Goal: Task Accomplishment & Management: Complete application form

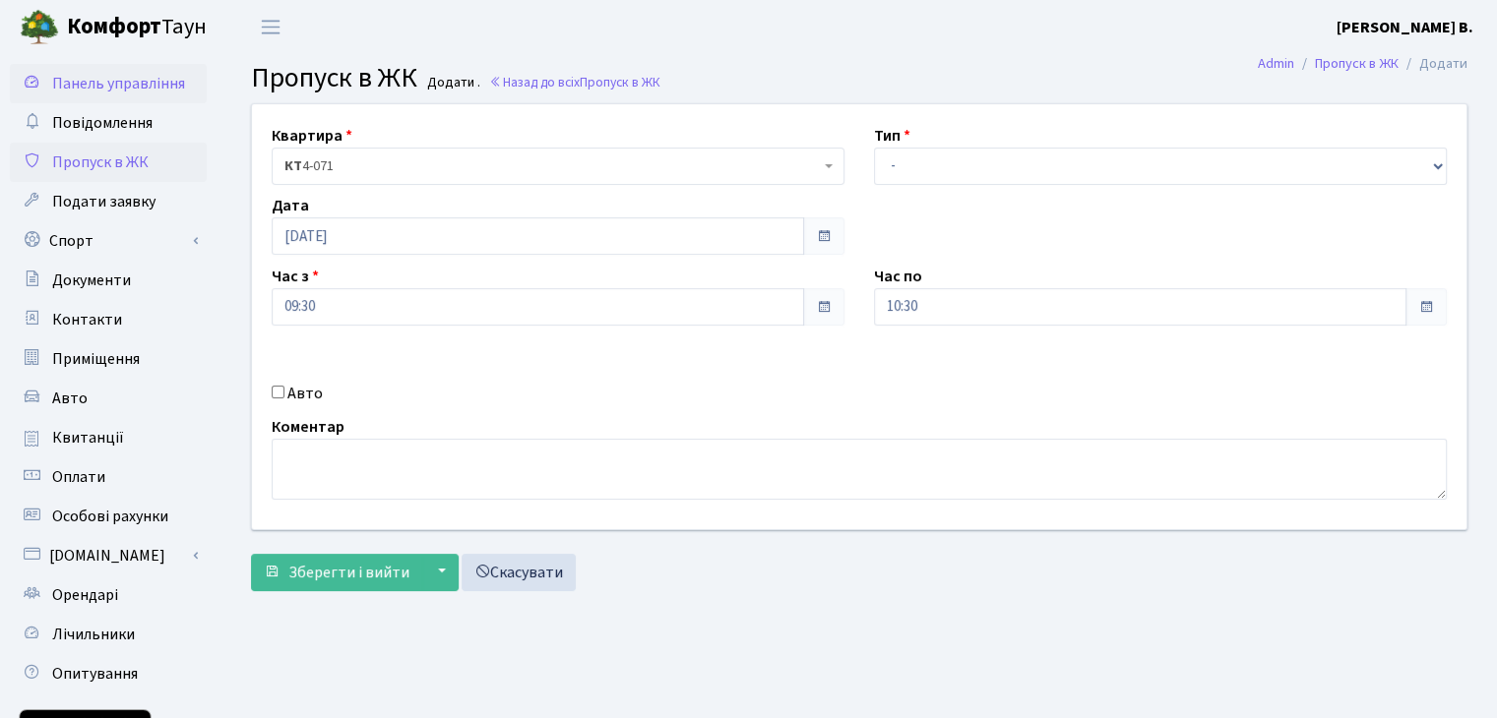
click at [123, 74] on span "Панель управління" at bounding box center [118, 84] width 133 height 22
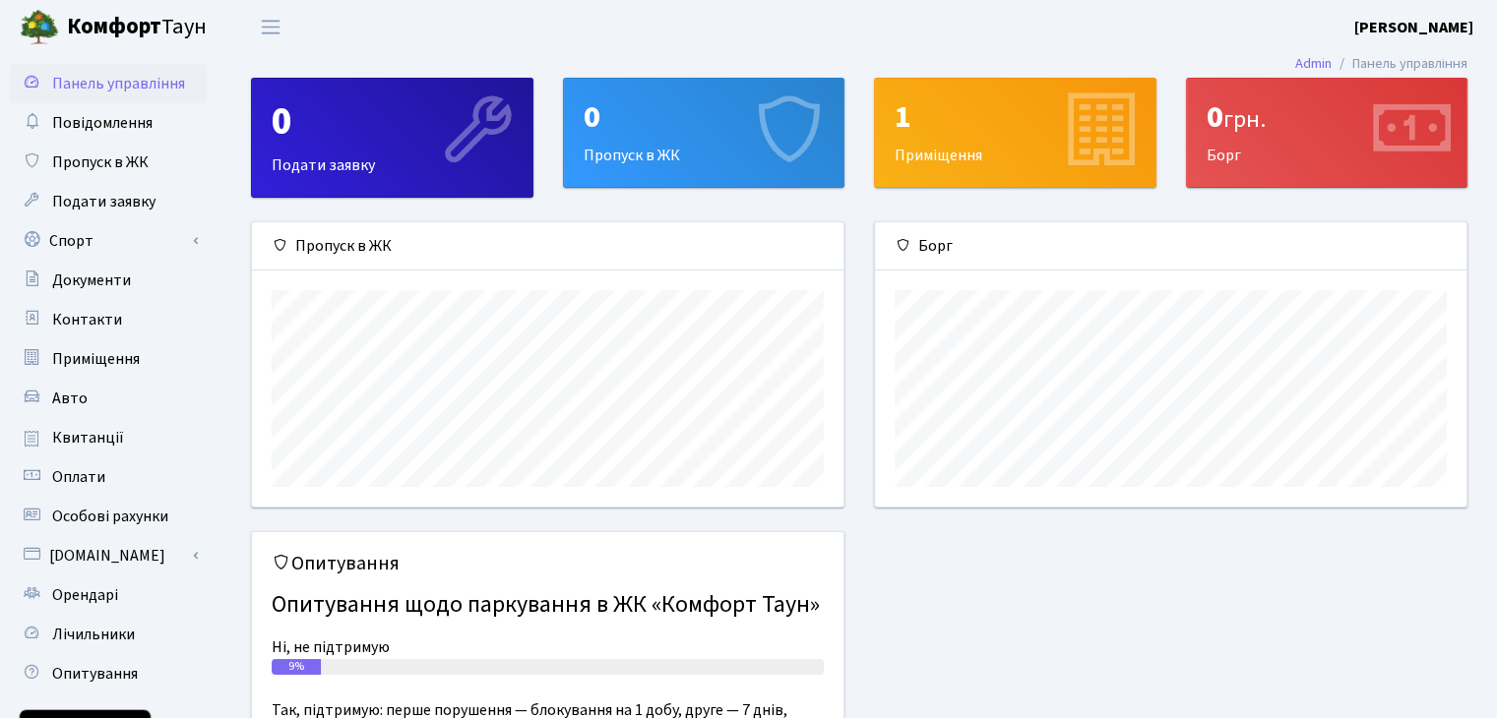
scroll to position [283, 590]
click at [116, 159] on span "Пропуск в ЖК" at bounding box center [100, 163] width 96 height 22
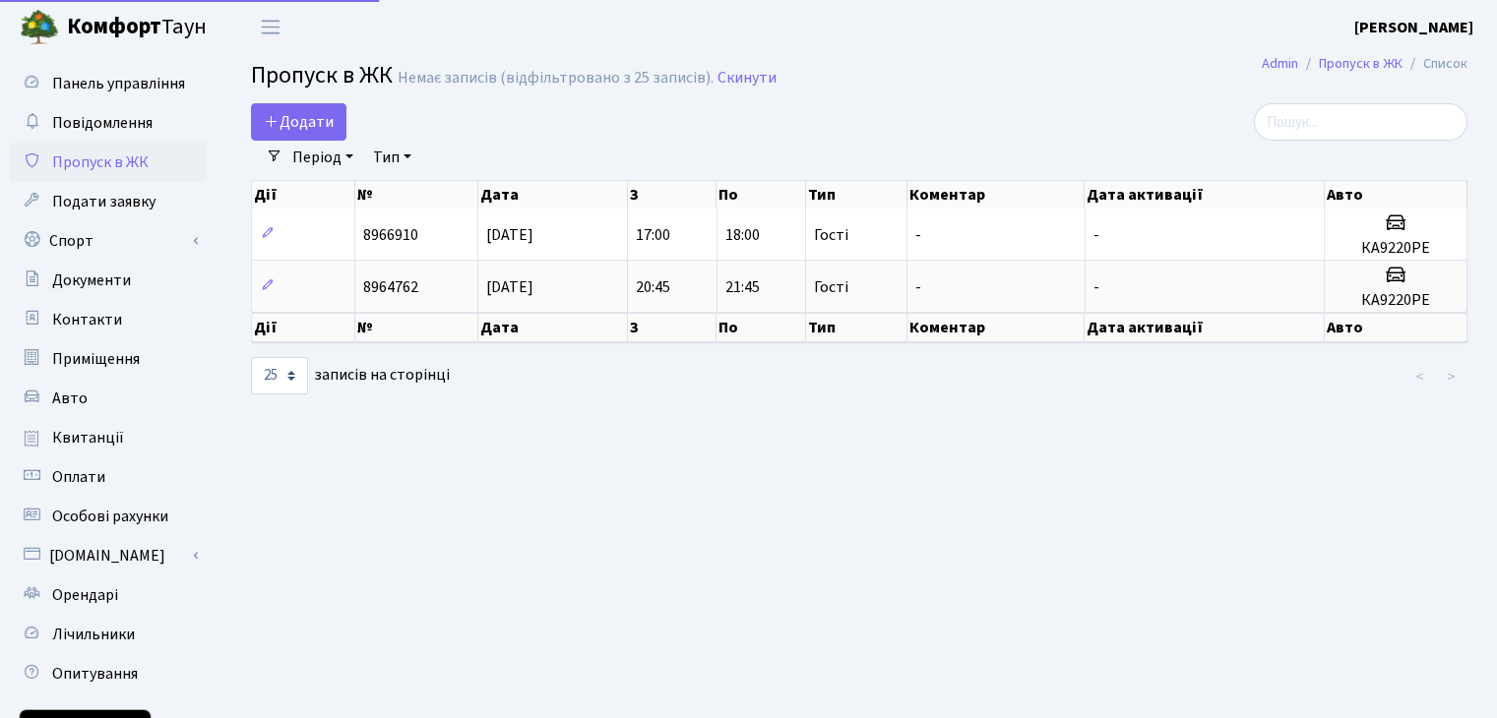
select select "25"
click at [321, 116] on span "Додати" at bounding box center [299, 122] width 70 height 22
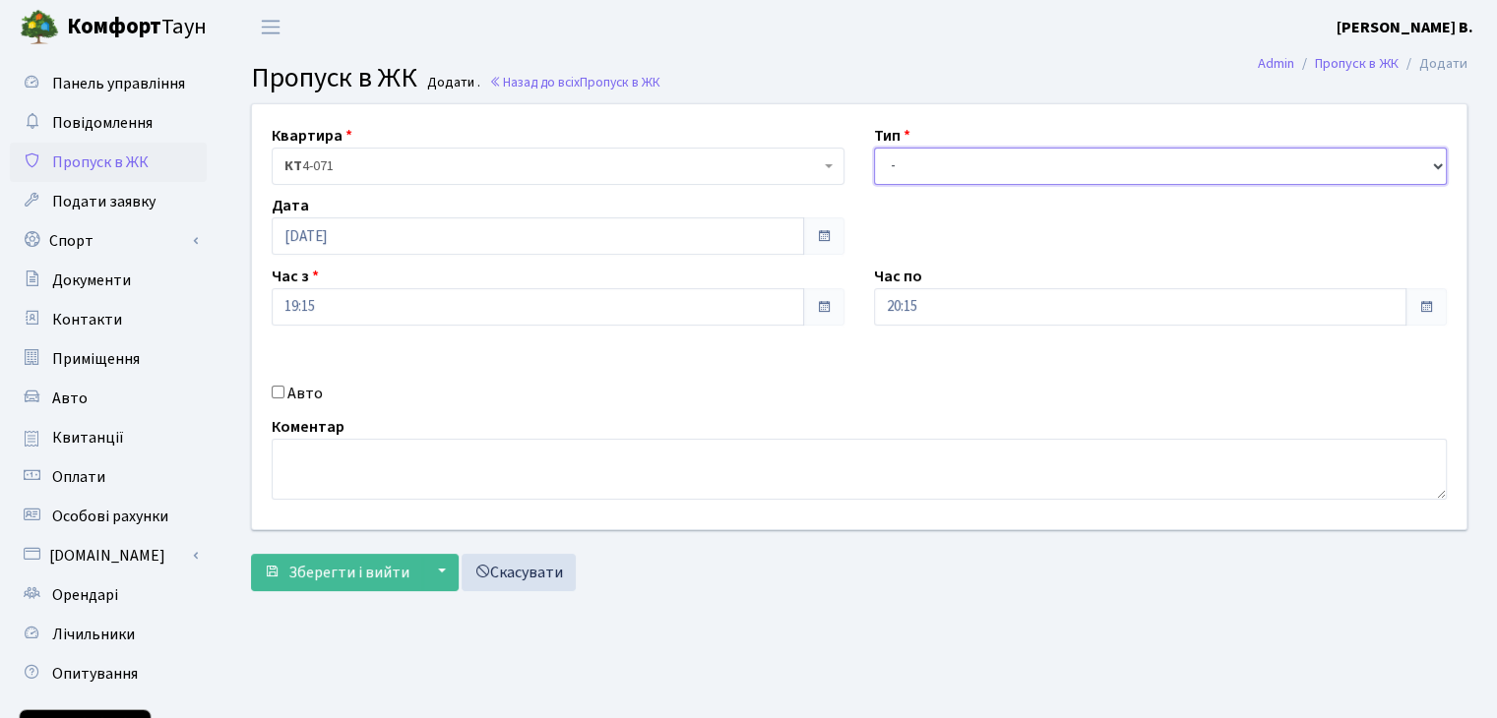
click at [971, 151] on select "- Доставка Таксі Гості Сервіс" at bounding box center [1160, 166] width 573 height 37
select select "18"
click at [874, 148] on select "- Доставка Таксі Гості Сервіс" at bounding box center [1160, 166] width 573 height 37
click at [829, 233] on span at bounding box center [824, 236] width 16 height 16
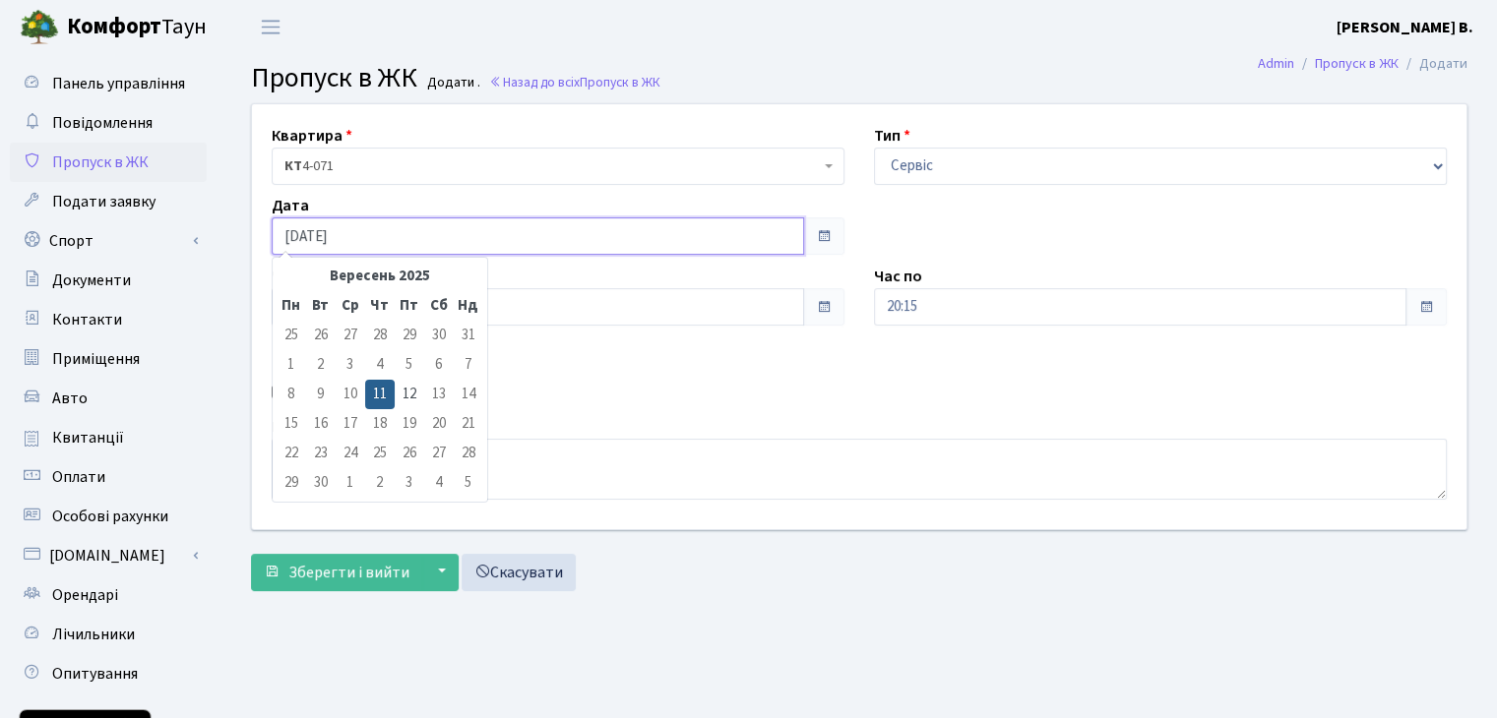
click at [774, 239] on input "11.09.2025" at bounding box center [538, 235] width 532 height 37
click at [415, 385] on td "12" at bounding box center [410, 395] width 30 height 30
type input "12.09.2025"
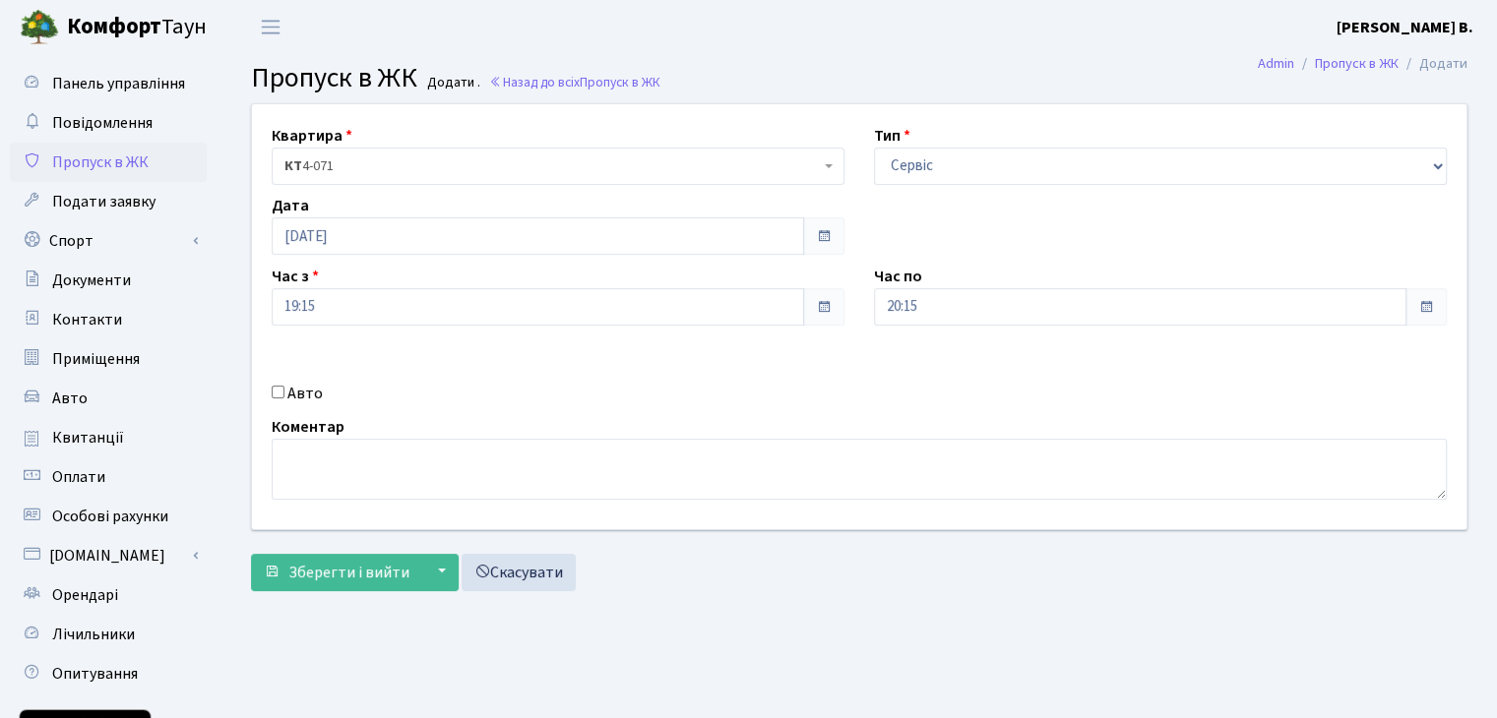
click at [826, 245] on span at bounding box center [823, 235] width 41 height 37
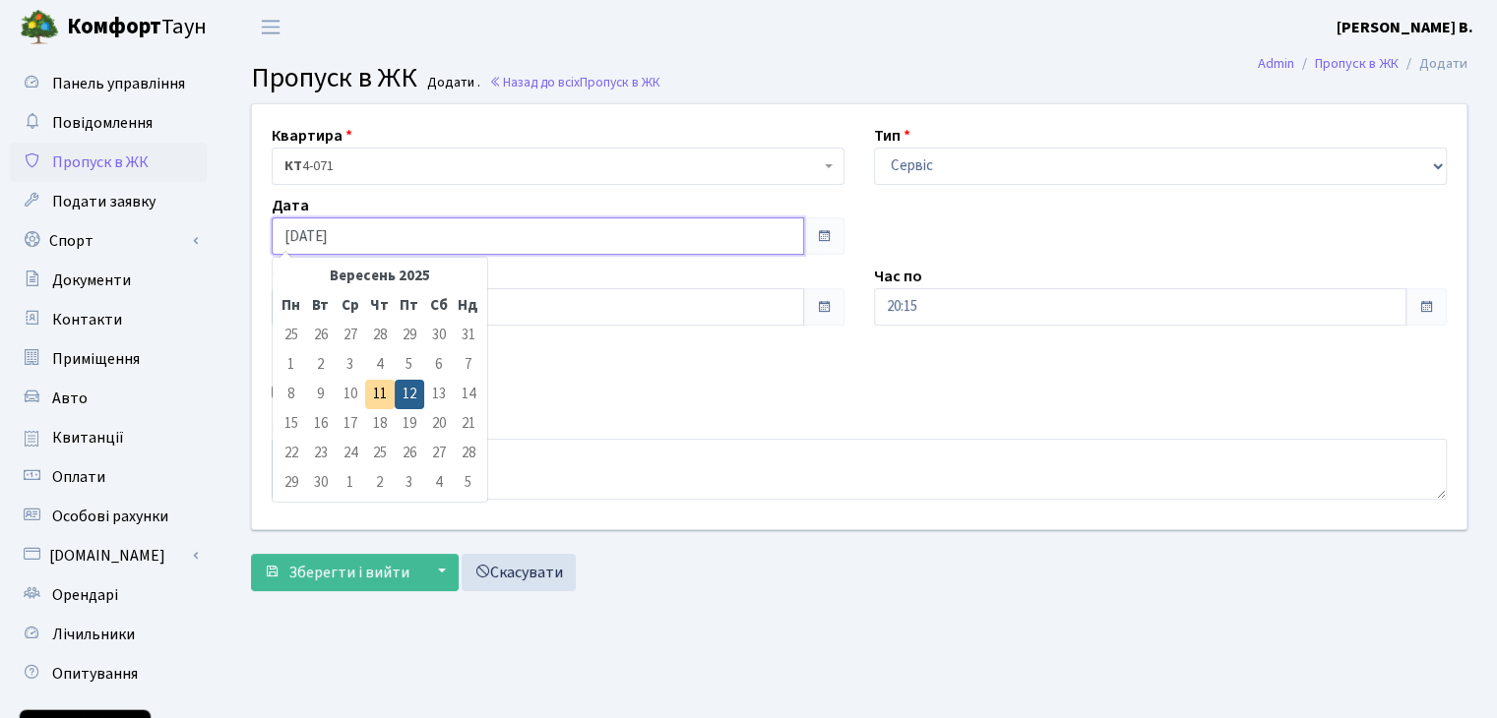
click at [692, 229] on input "12.09.2025" at bounding box center [538, 235] width 532 height 37
click at [434, 400] on td "13" at bounding box center [439, 395] width 30 height 30
drag, startPoint x: 434, startPoint y: 400, endPoint x: 467, endPoint y: 395, distance: 33.8
click at [467, 395] on tr "8 9 10 11 12 13 14" at bounding box center [380, 395] width 207 height 30
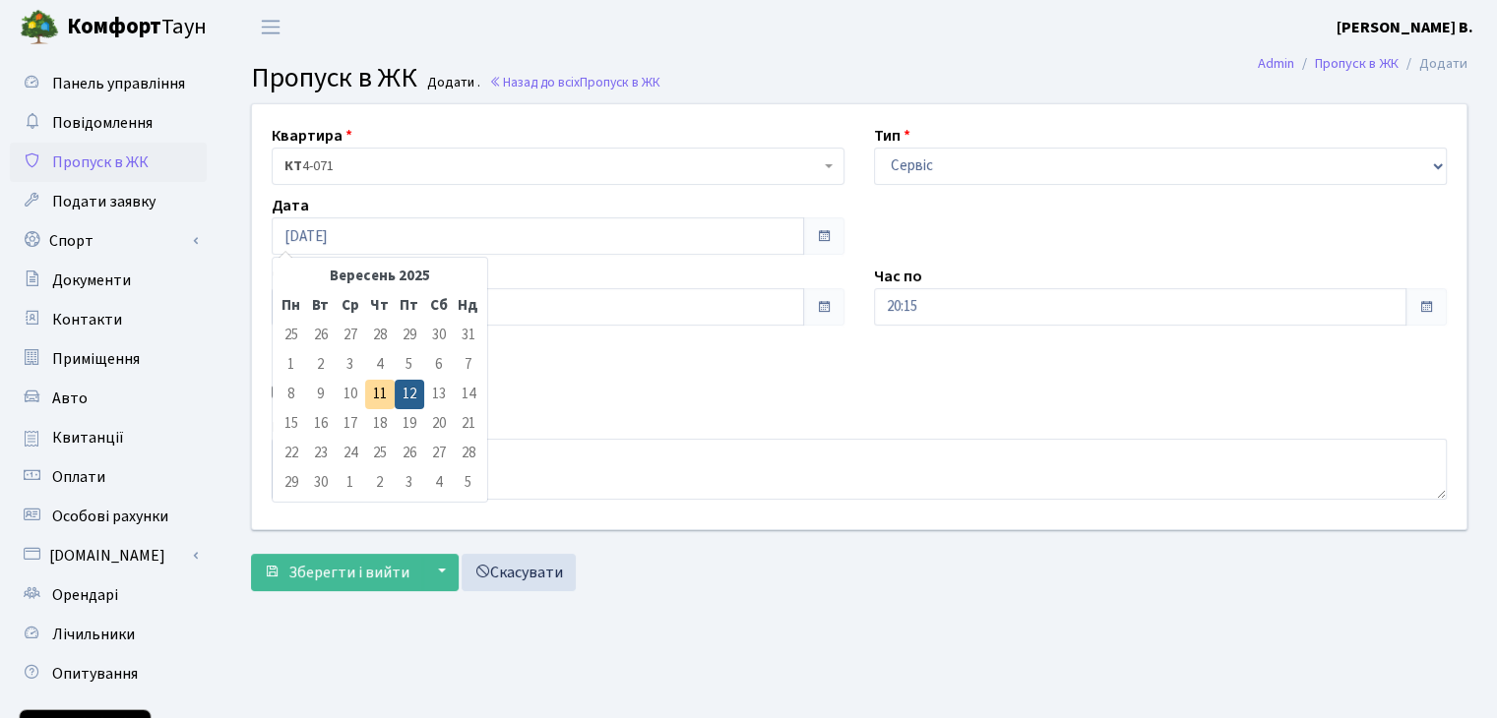
click at [467, 395] on td "14" at bounding box center [469, 395] width 30 height 30
drag, startPoint x: 467, startPoint y: 395, endPoint x: 301, endPoint y: 424, distance: 168.9
click at [301, 424] on tbody "25 26 27 28 29 30 31 1 2 3 4 5 6 7 8 9 10 11 12 13 14 15 16 17 18 19 20 21 22 2…" at bounding box center [380, 409] width 207 height 177
click at [301, 424] on td "15" at bounding box center [292, 424] width 30 height 30
drag, startPoint x: 301, startPoint y: 424, endPoint x: 356, endPoint y: 399, distance: 60.8
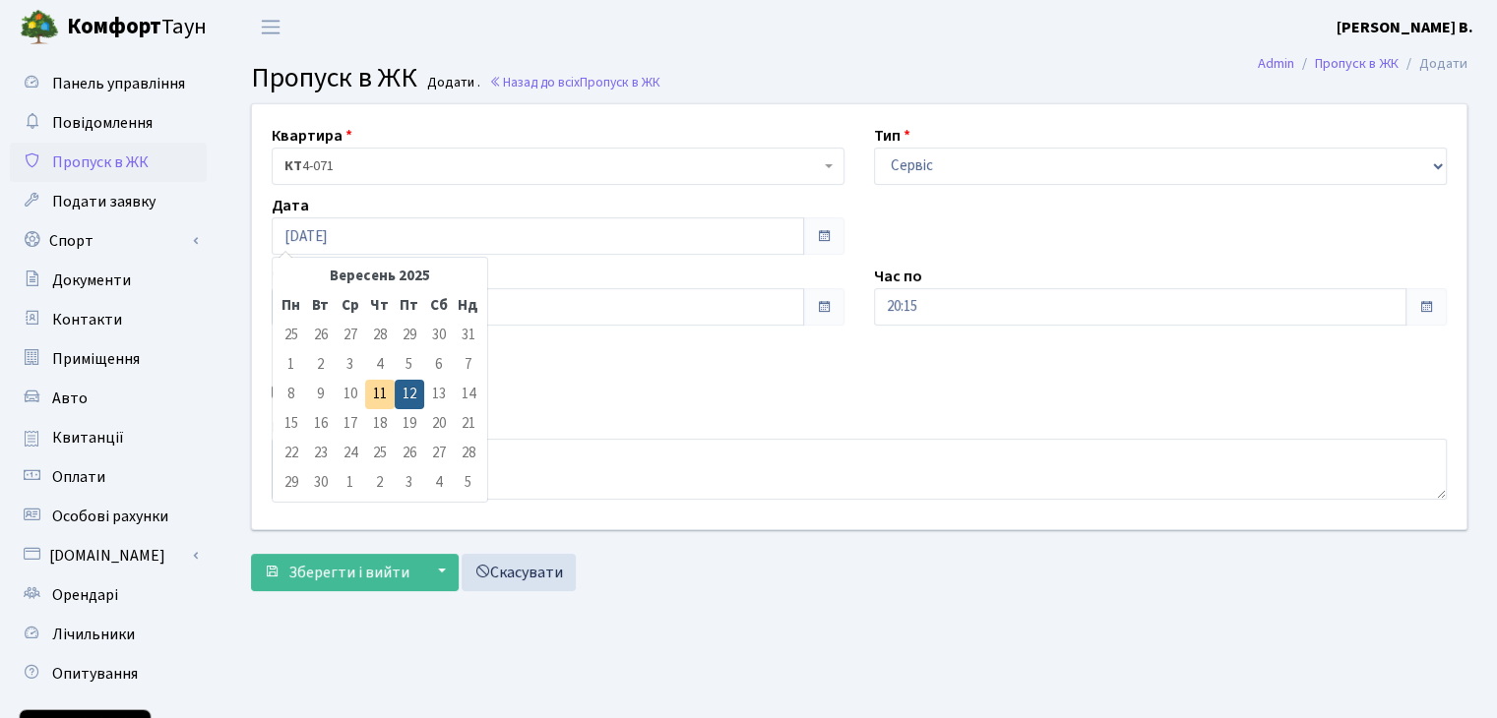
click at [356, 399] on tbody "25 26 27 28 29 30 31 1 2 3 4 5 6 7 8 9 10 11 12 13 14 15 16 17 18 19 20 21 22 2…" at bounding box center [380, 409] width 207 height 177
click at [356, 399] on td "10" at bounding box center [351, 395] width 30 height 30
drag, startPoint x: 404, startPoint y: 420, endPoint x: 460, endPoint y: 430, distance: 56.0
click at [460, 430] on tr "15 16 17 18 19 20 21" at bounding box center [380, 424] width 207 height 30
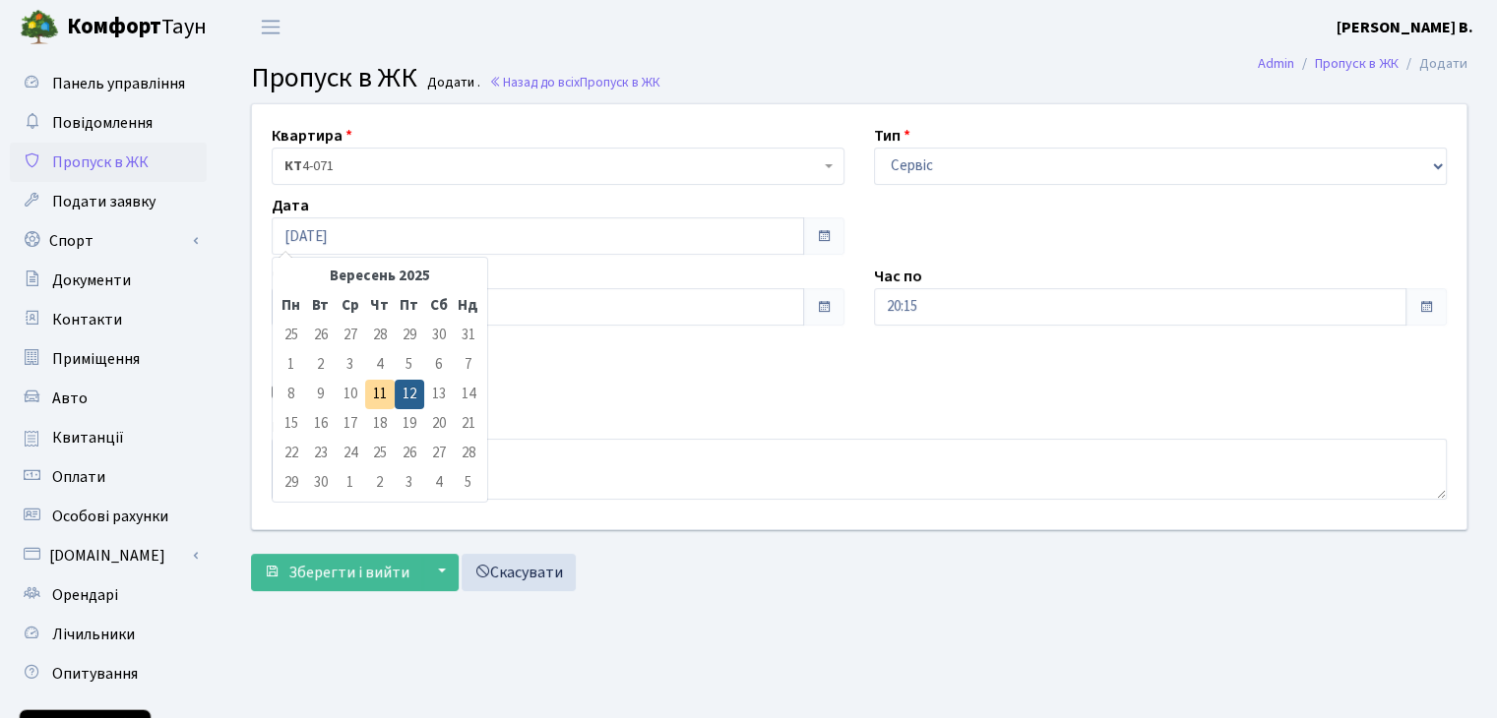
click at [460, 430] on td "21" at bounding box center [469, 424] width 30 height 30
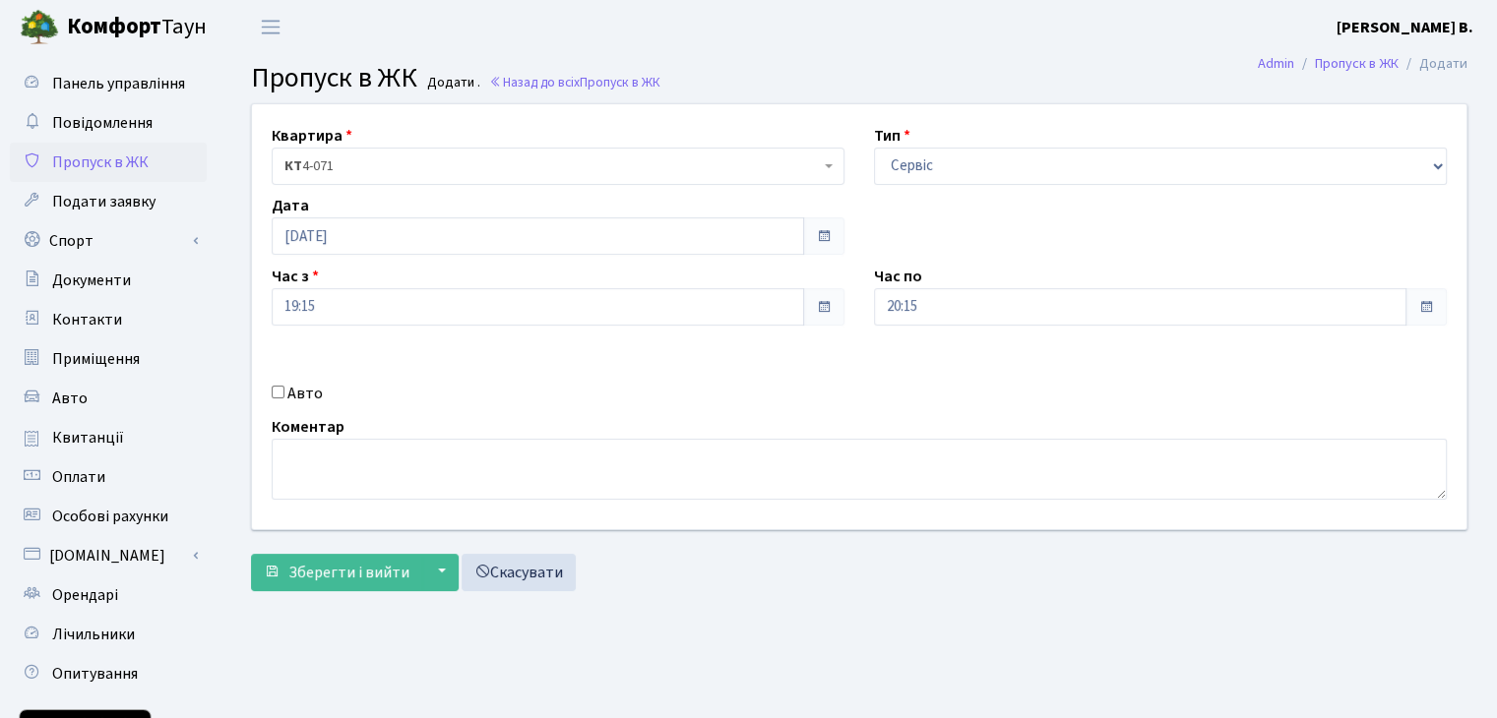
click at [619, 423] on div "Коментар" at bounding box center [859, 457] width 1205 height 85
click at [114, 81] on span "Панель управління" at bounding box center [118, 84] width 133 height 22
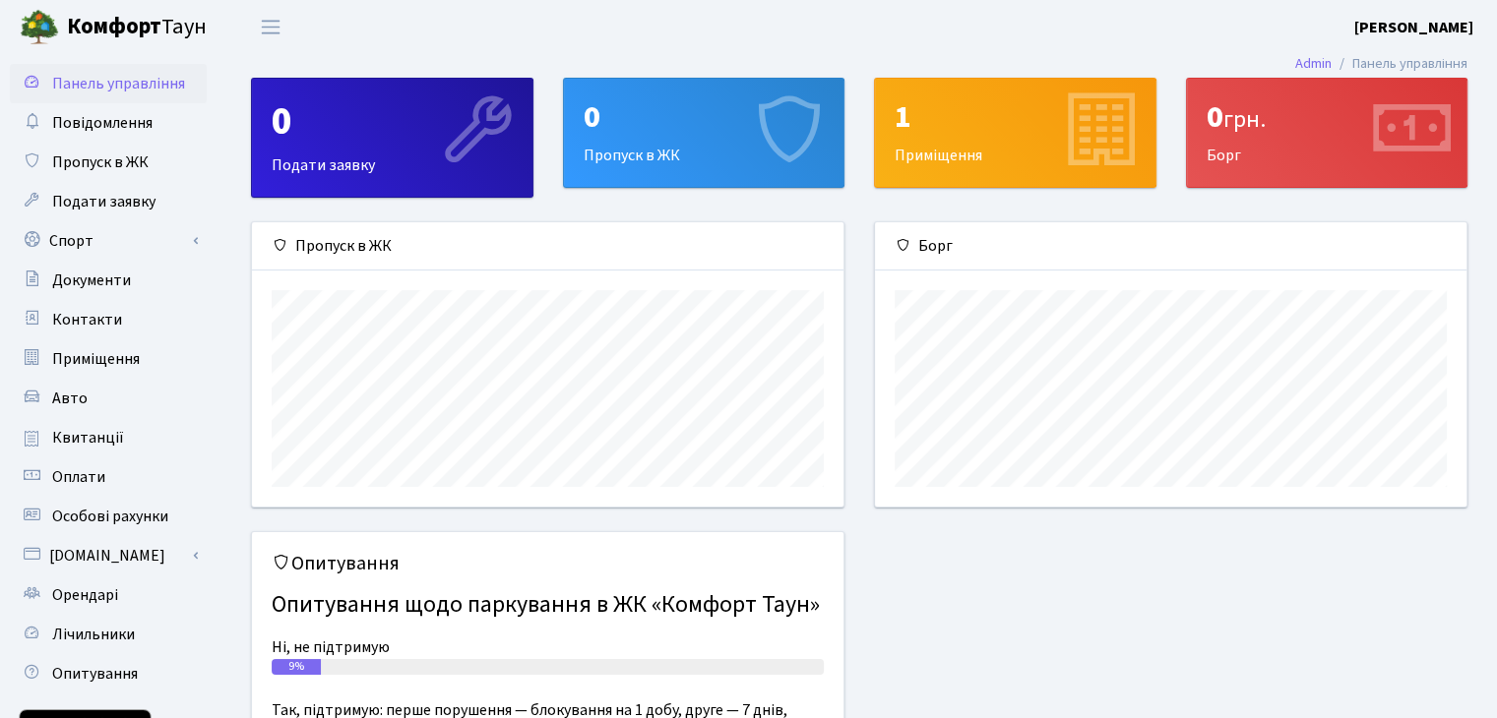
scroll to position [283, 590]
click at [118, 506] on span "Особові рахунки" at bounding box center [110, 517] width 116 height 22
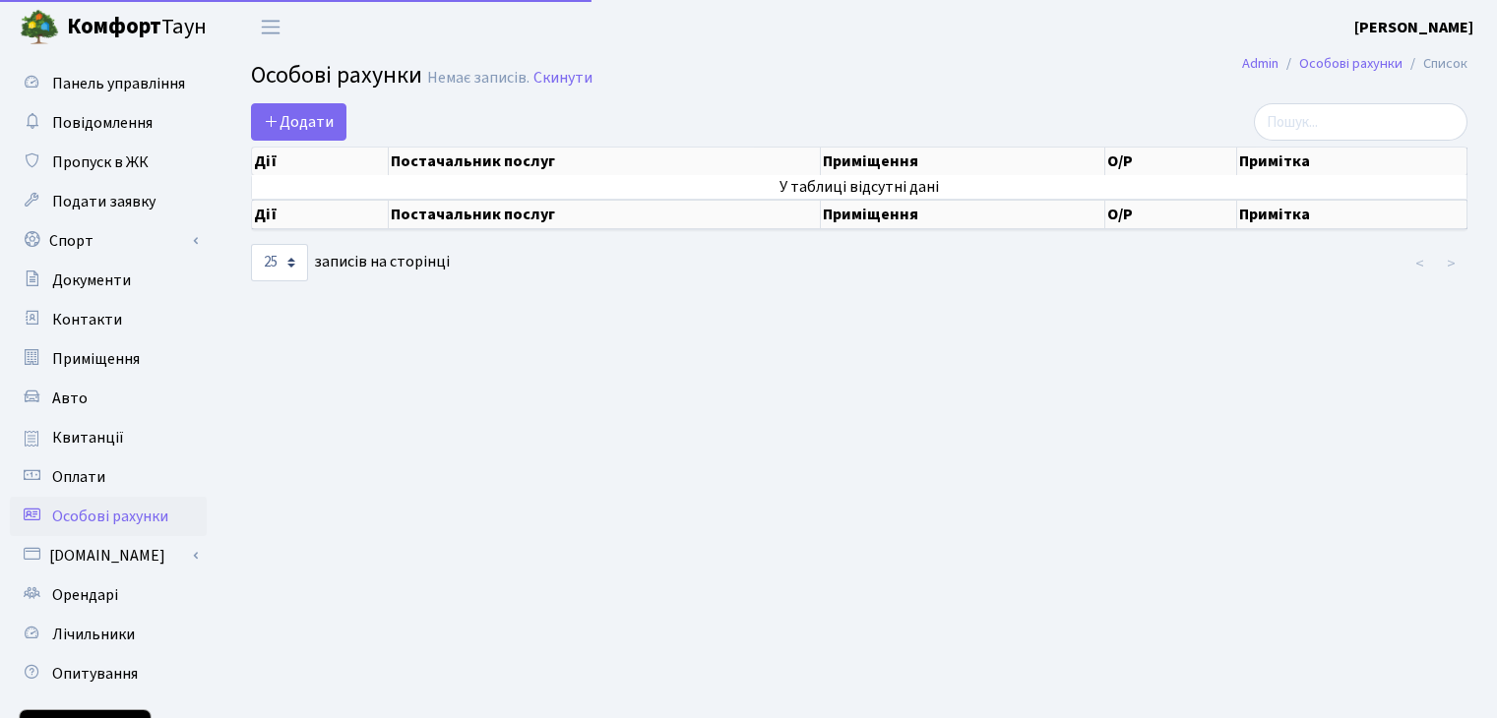
select select "25"
click at [139, 658] on link "Опитування" at bounding box center [108, 673] width 197 height 39
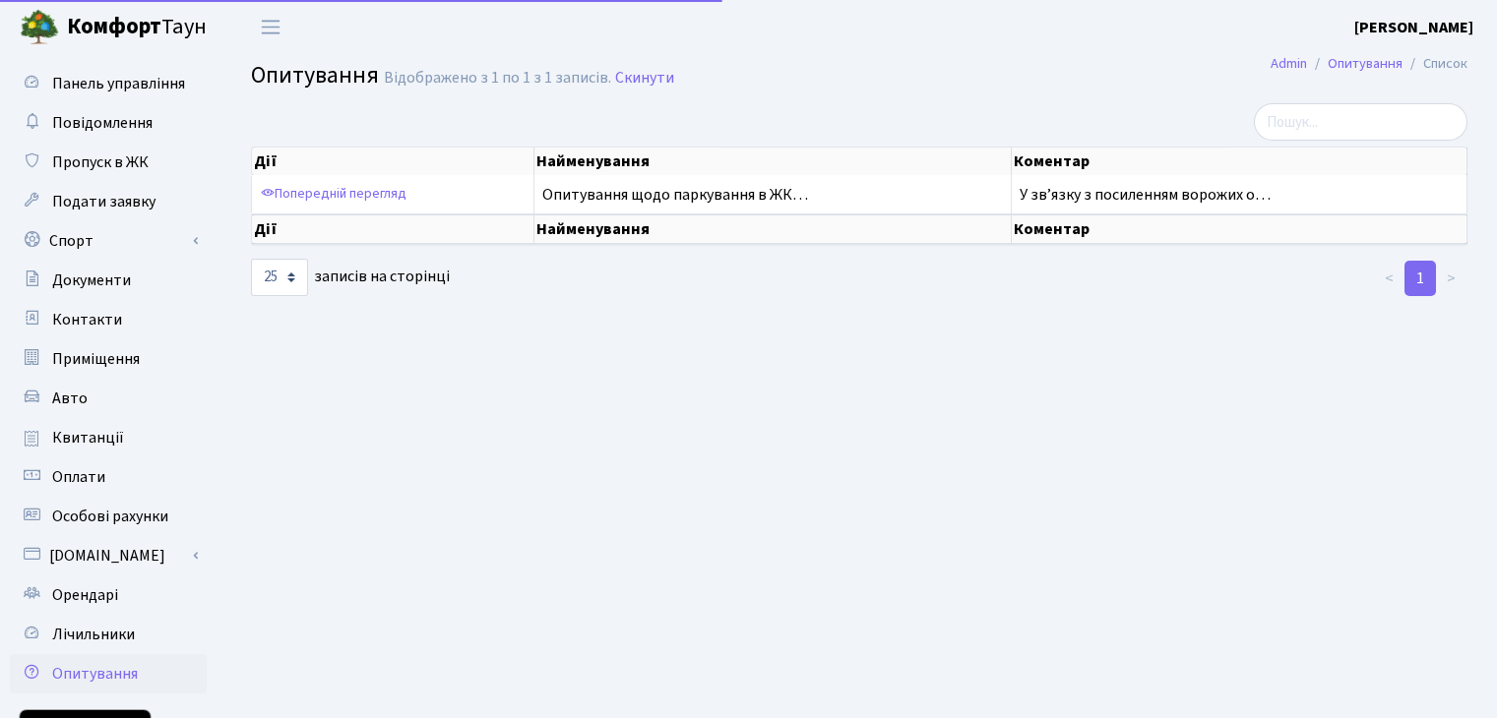
select select "25"
click at [1392, 24] on b "[PERSON_NAME]" at bounding box center [1413, 28] width 119 height 22
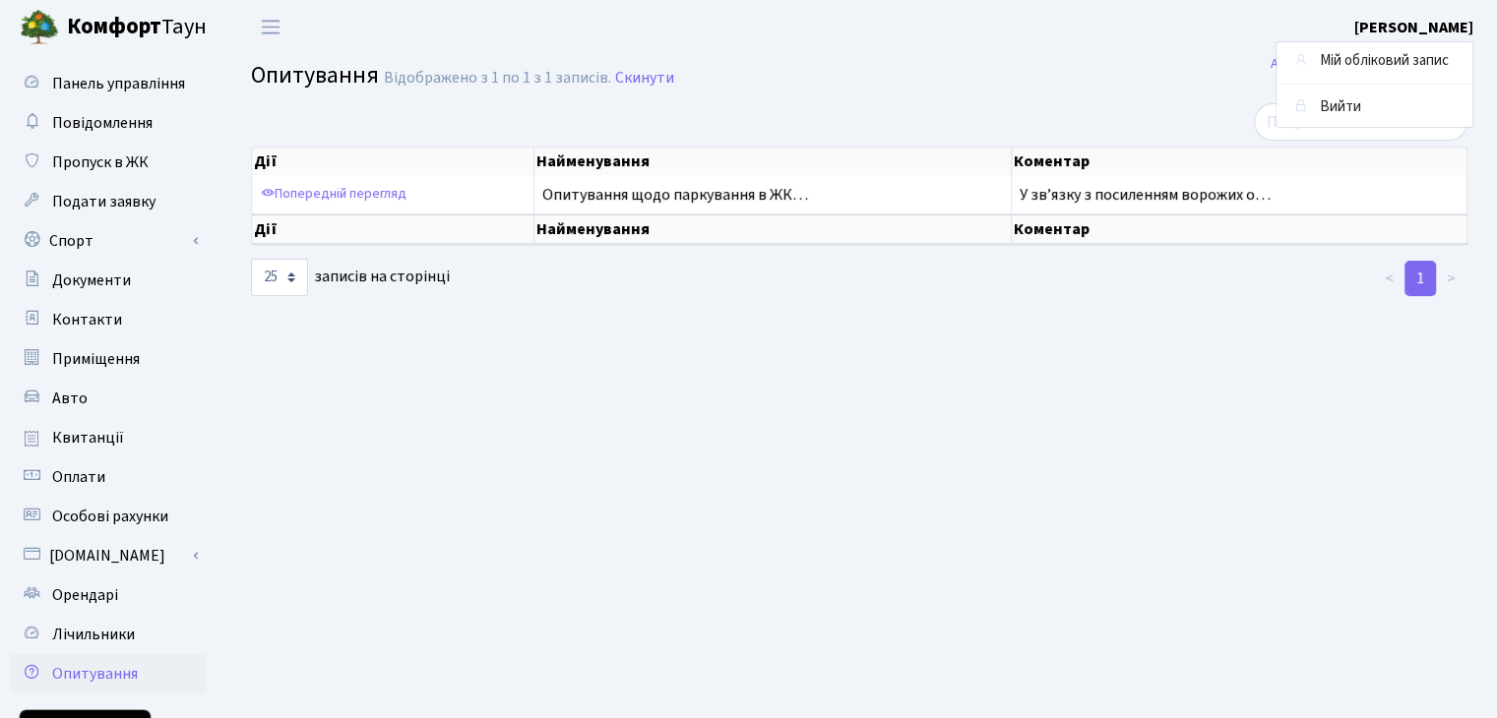
click at [139, 12] on b "Комфорт" at bounding box center [114, 26] width 94 height 31
